Goal: Information Seeking & Learning: Understand process/instructions

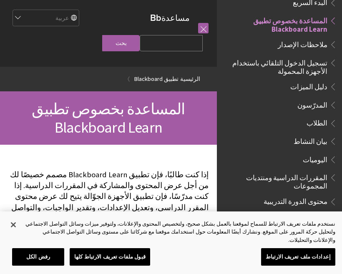
click at [294, 56] on span "تسجيل الدخول التلقائي باستخدام الأجهزة المحمولة" at bounding box center [277, 66] width 100 height 20
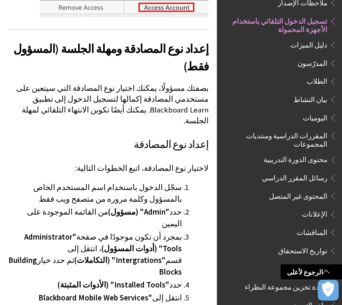
scroll to position [1360, 0]
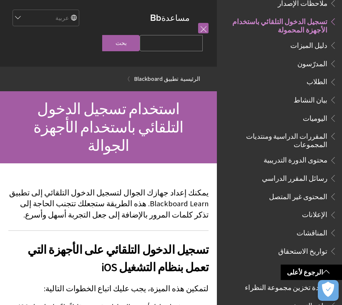
scroll to position [1360, 0]
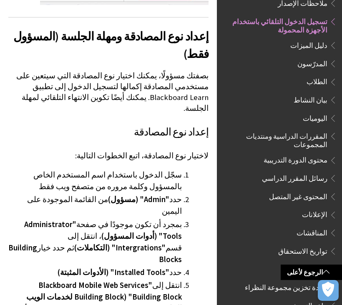
click at [311, 280] on link "الرجوع لأعلى" at bounding box center [310, 272] width 61 height 15
